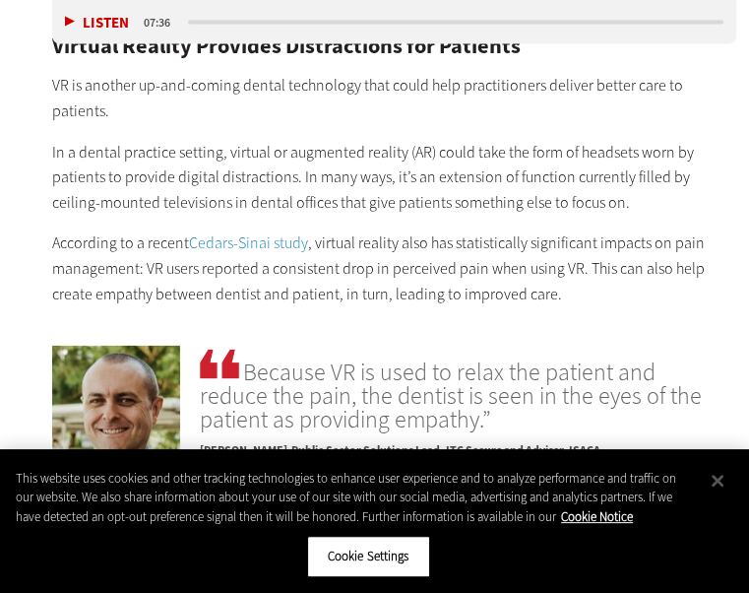
scroll to position [2213, 0]
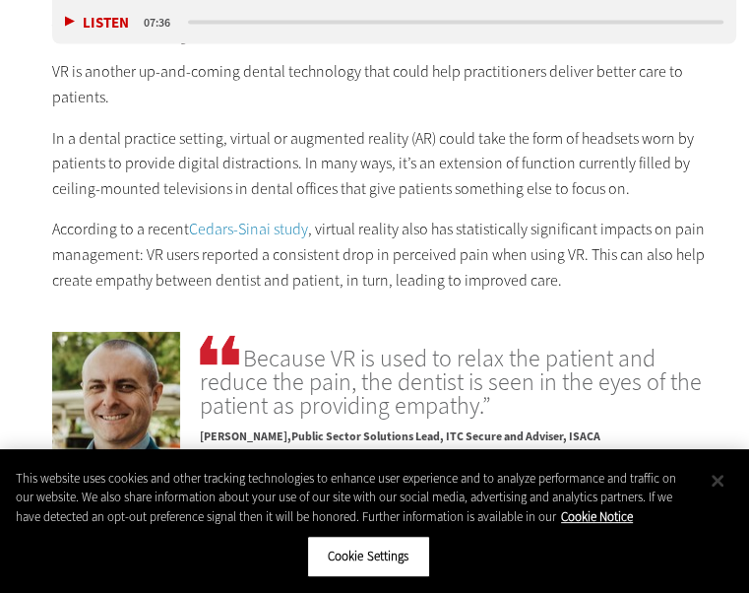
click at [718, 481] on button "Close" at bounding box center [717, 480] width 43 height 43
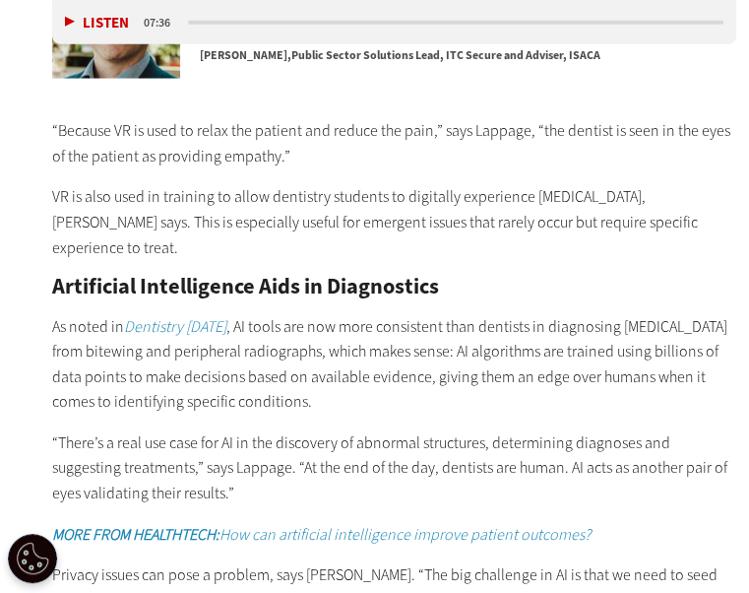
scroll to position [2607, 0]
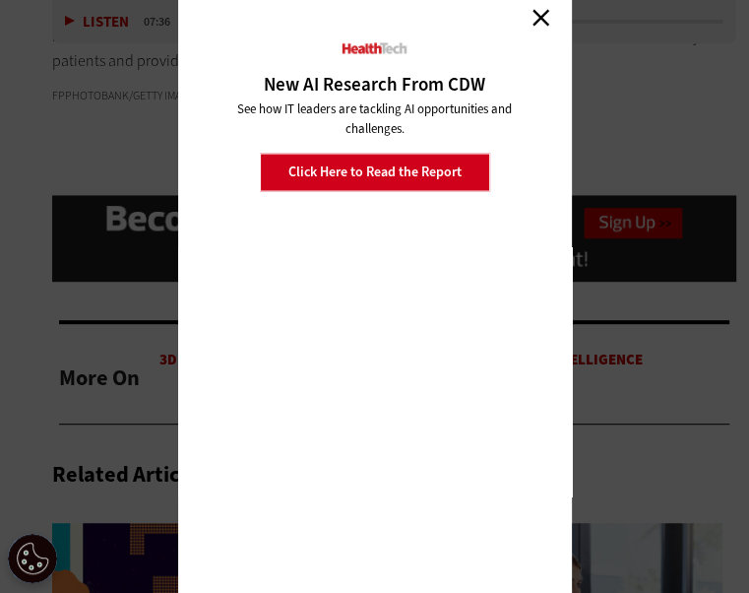
scroll to position [4104, 0]
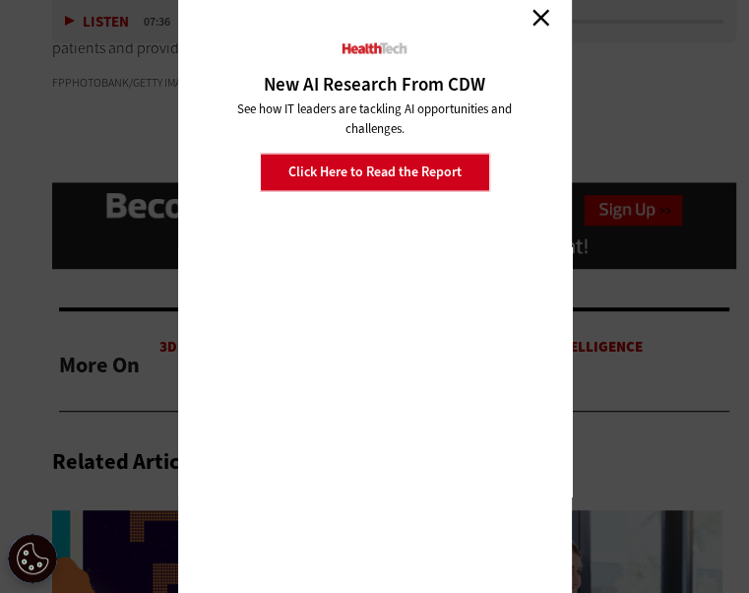
click at [536, 32] on link "Close" at bounding box center [542, 18] width 30 height 30
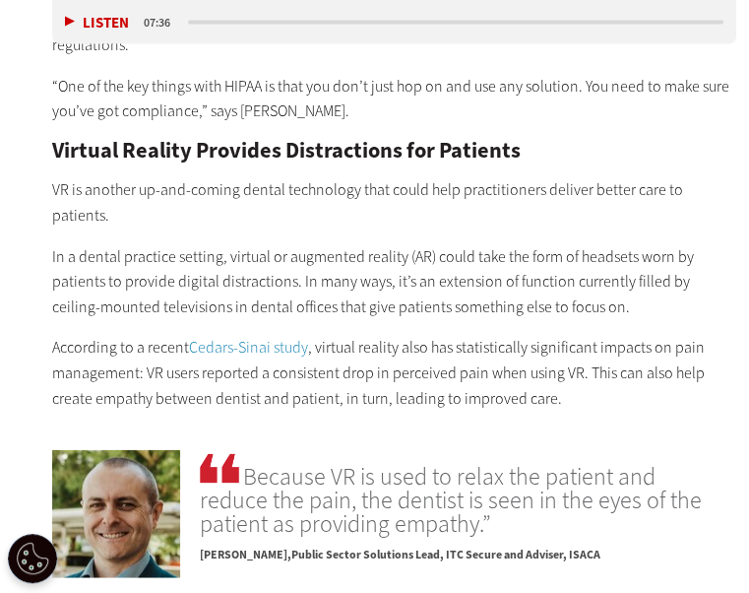
scroll to position [2134, 0]
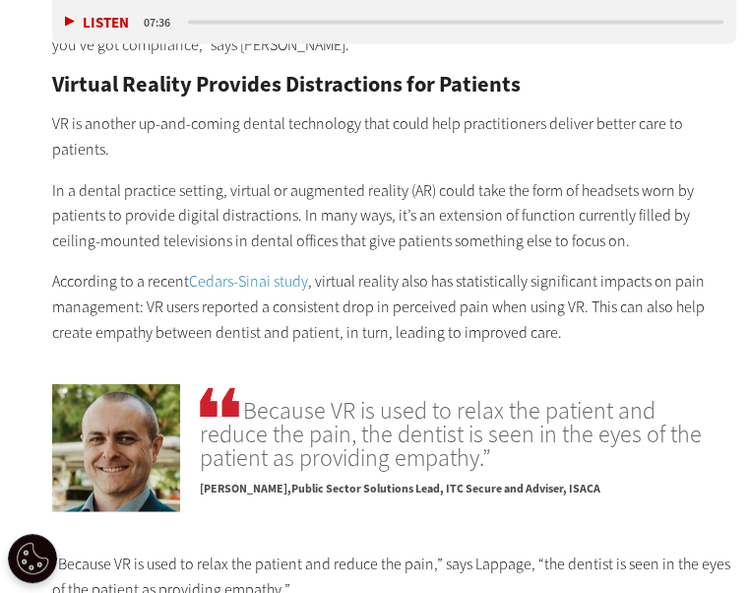
scroll to position [2173, 0]
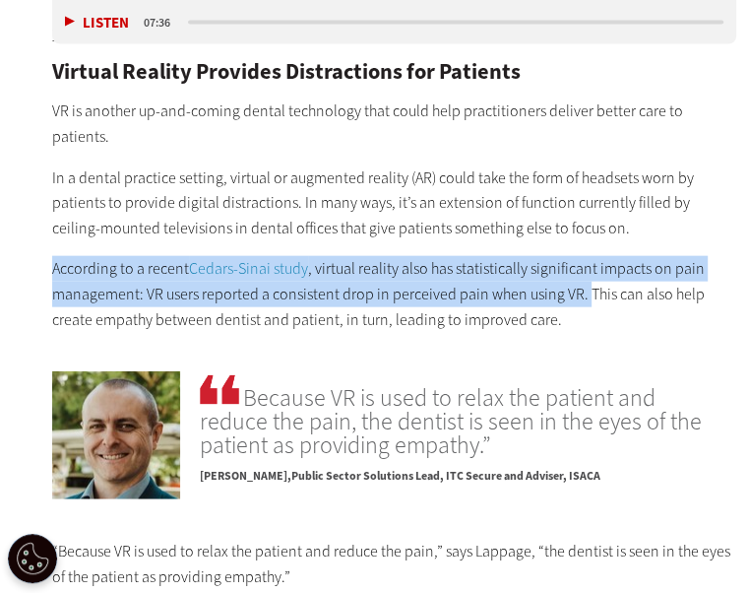
drag, startPoint x: 66, startPoint y: 349, endPoint x: 453, endPoint y: 402, distance: 390.7
copy p "According to a recent Cedars-Sinai study , virtual reality also has statistical…"
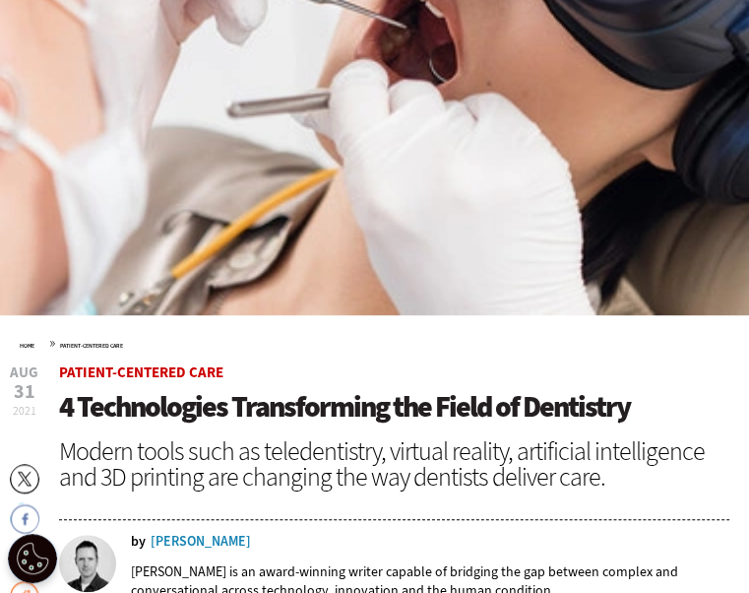
scroll to position [1037, 0]
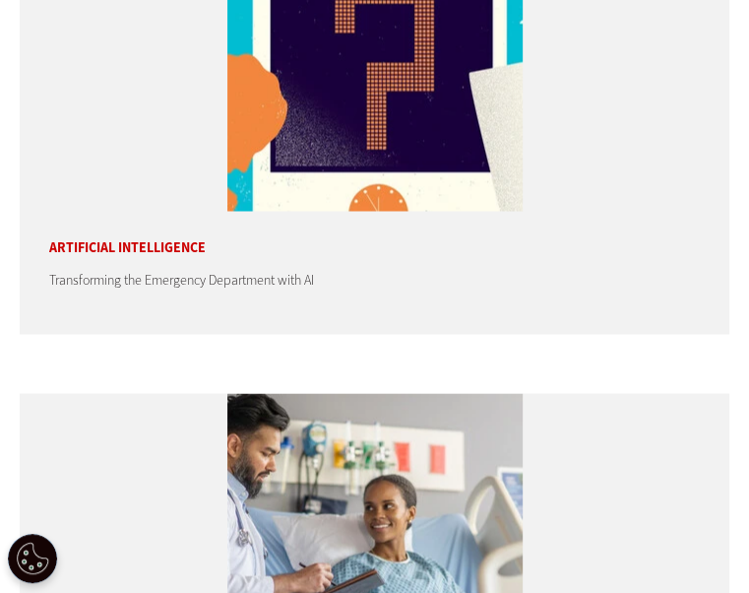
scroll to position [5528, 0]
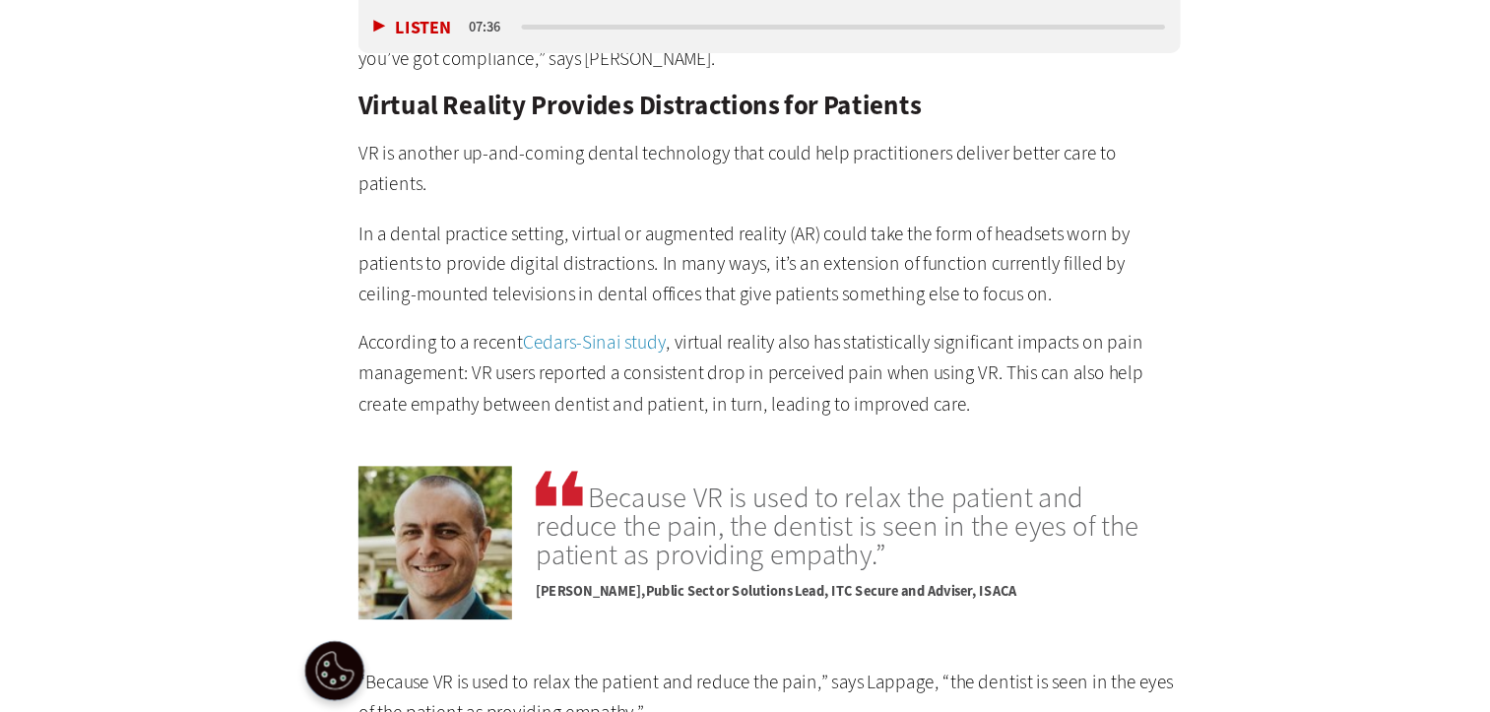
scroll to position [2175, 0]
